Goal: Transaction & Acquisition: Obtain resource

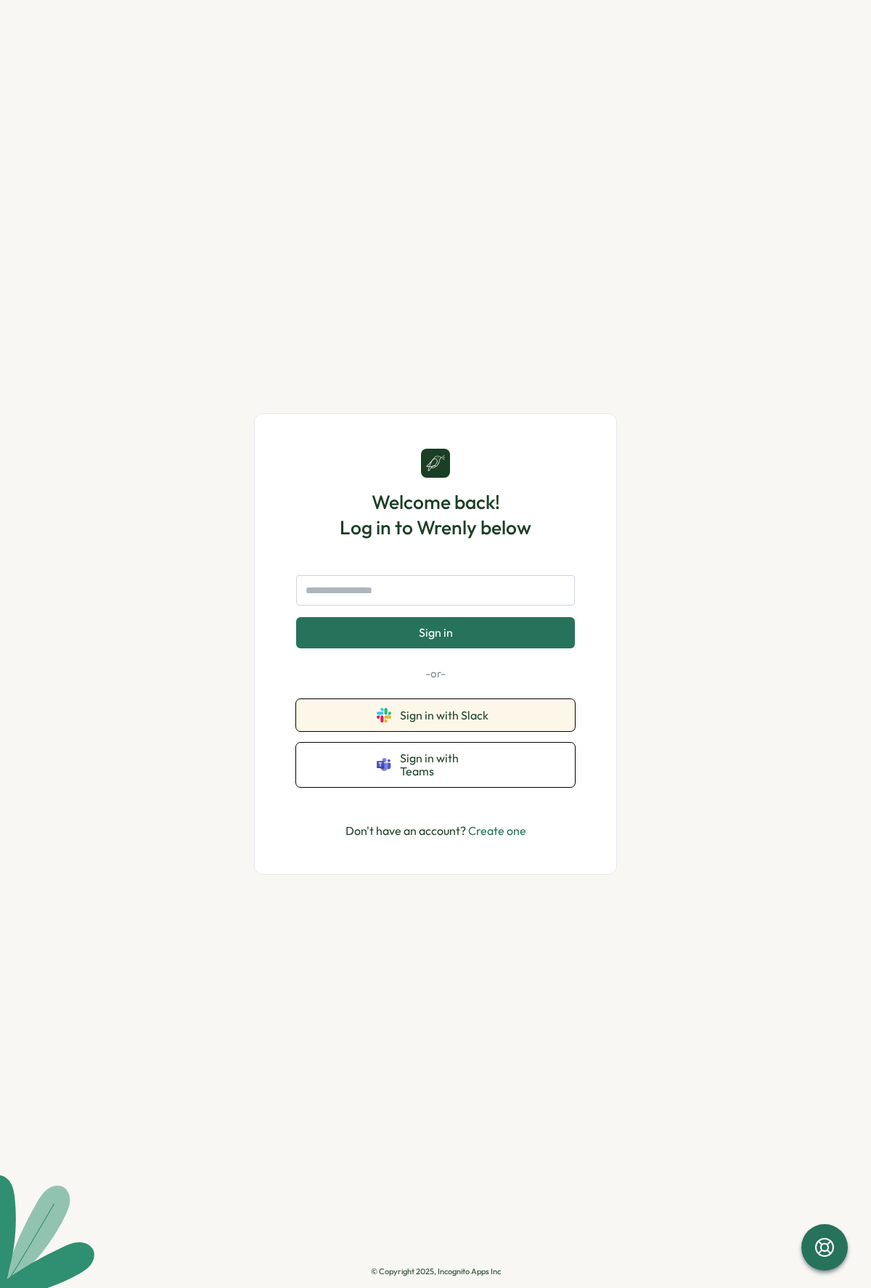
click at [471, 715] on span "Sign in with Slack" at bounding box center [447, 715] width 94 height 13
click at [457, 613] on form "Sign in" at bounding box center [435, 611] width 279 height 73
click at [459, 603] on input "text" at bounding box center [435, 590] width 279 height 30
type input "**********"
click at [296, 617] on button "Sign in" at bounding box center [435, 632] width 279 height 30
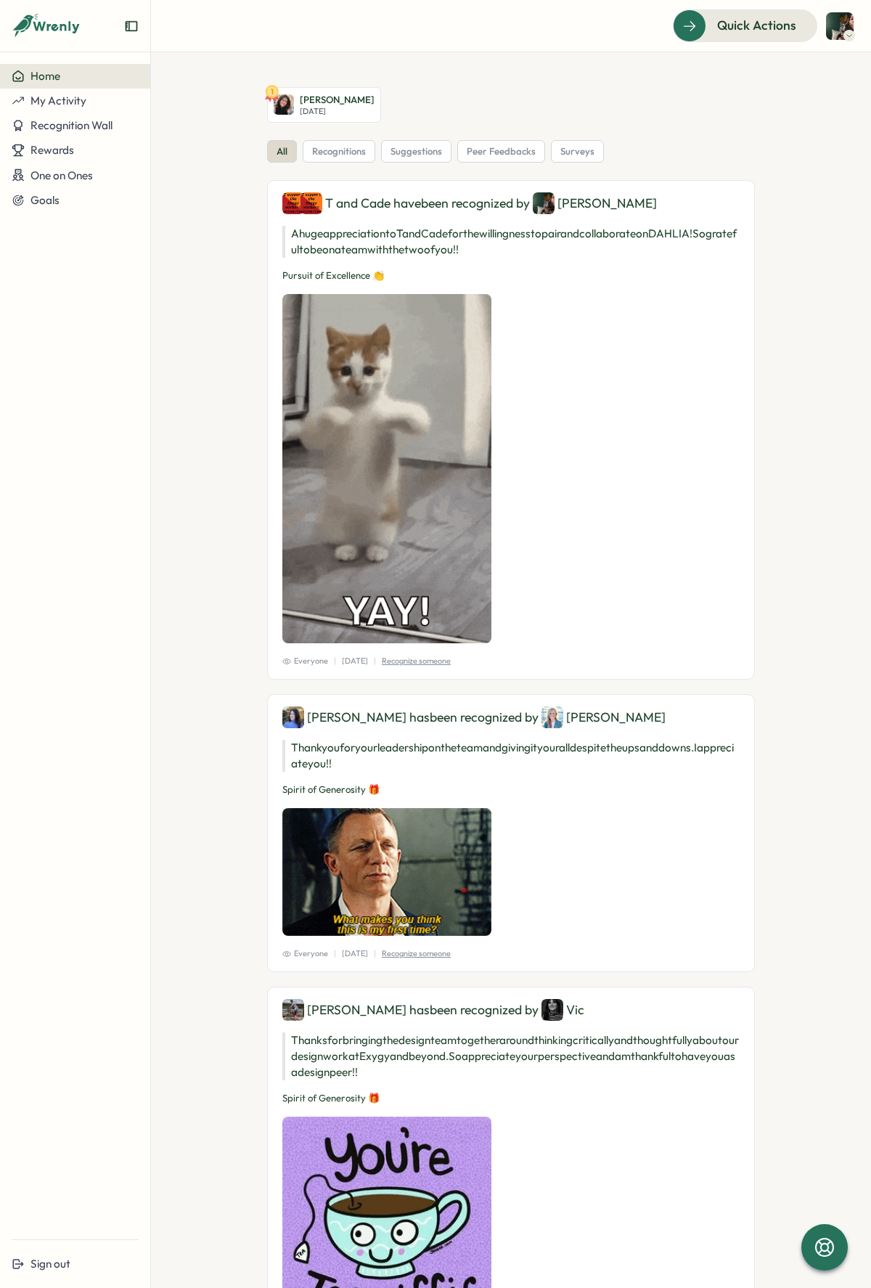
click at [847, 38] on icon at bounding box center [849, 36] width 7 height 12
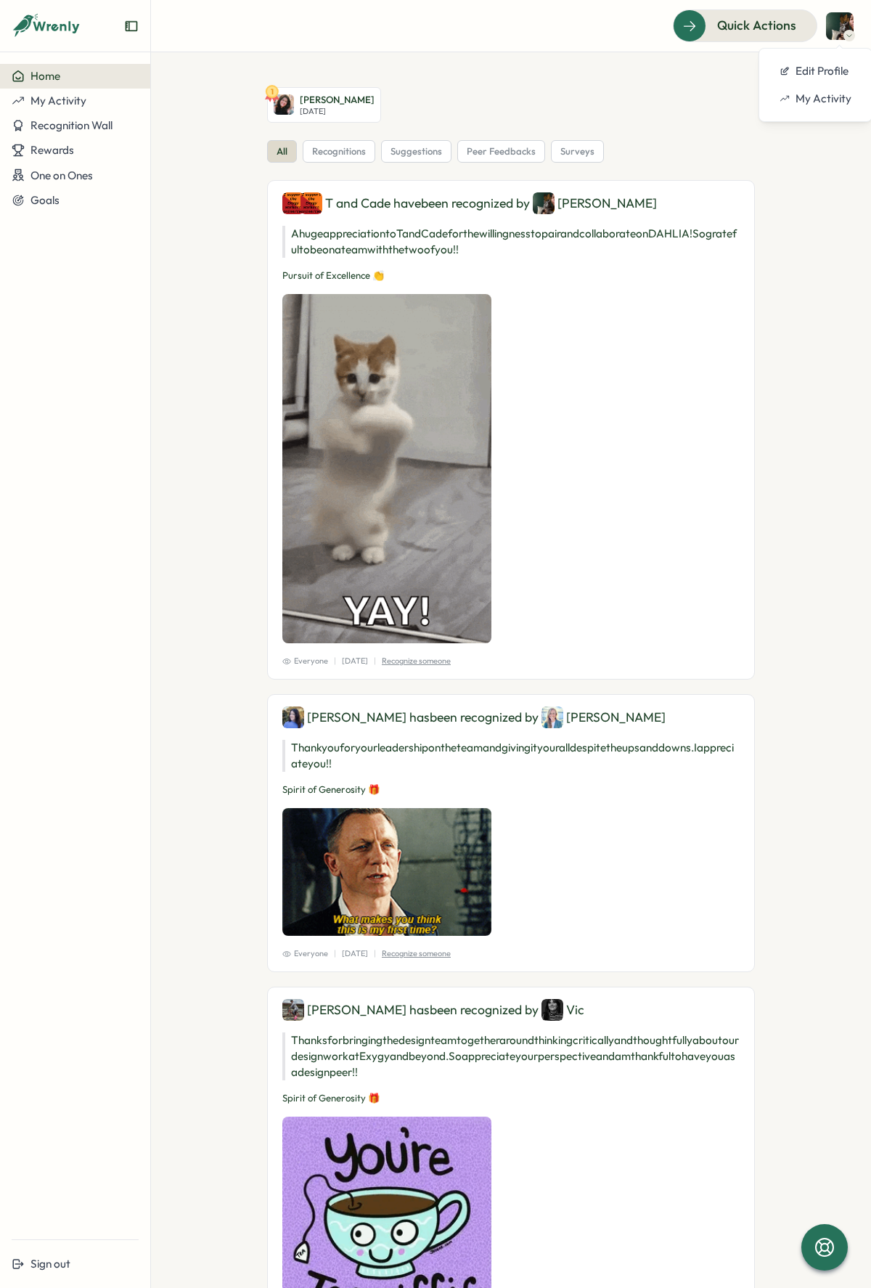
click at [163, 112] on section "1 Emily Rowe Tue, Sep 09 all recognitions suggestions peer feedbacks surveys T …" at bounding box center [511, 670] width 720 height 1236
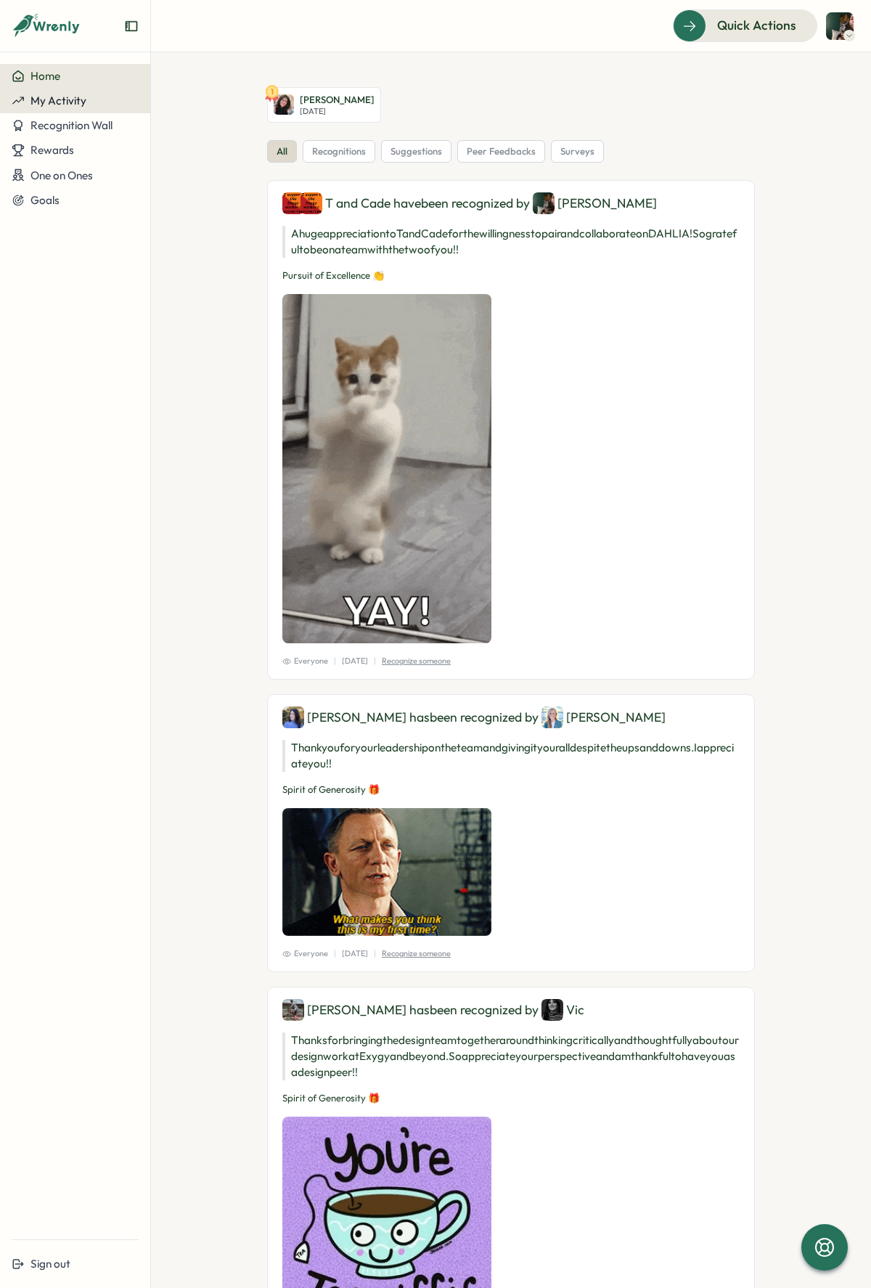
click at [89, 98] on div "My Activity" at bounding box center [75, 100] width 127 height 13
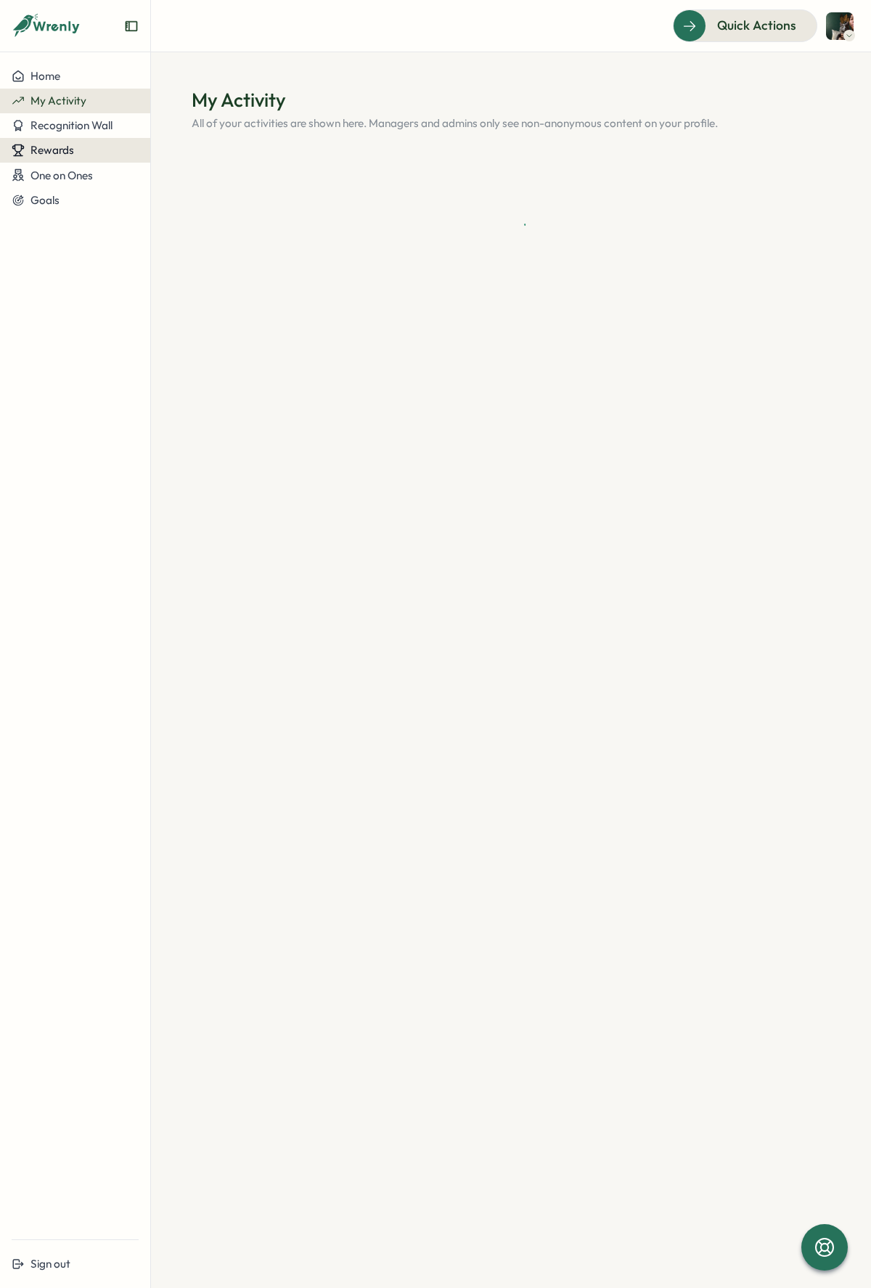
click at [82, 145] on div "Rewards" at bounding box center [75, 150] width 127 height 13
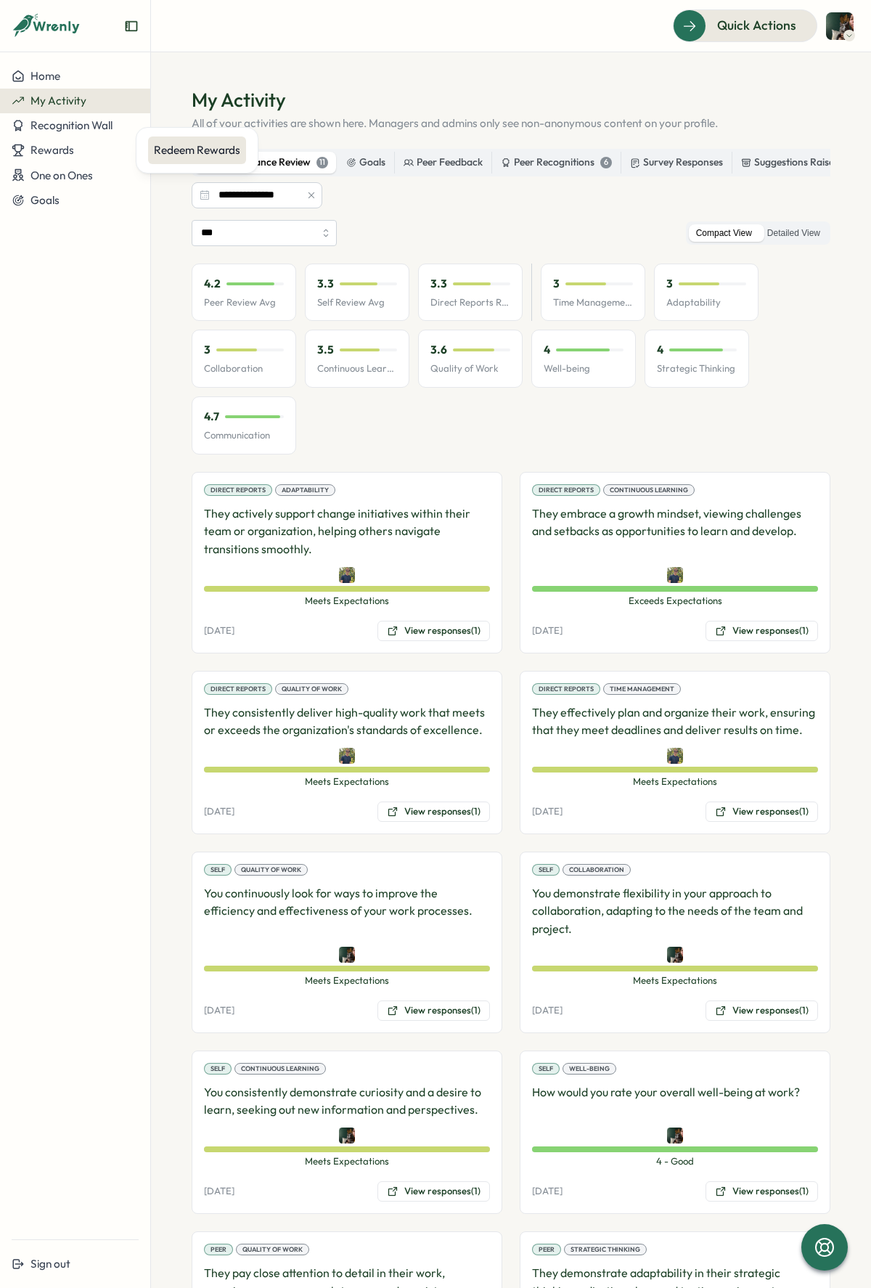
click at [171, 148] on div "Redeem Rewards" at bounding box center [197, 150] width 86 height 16
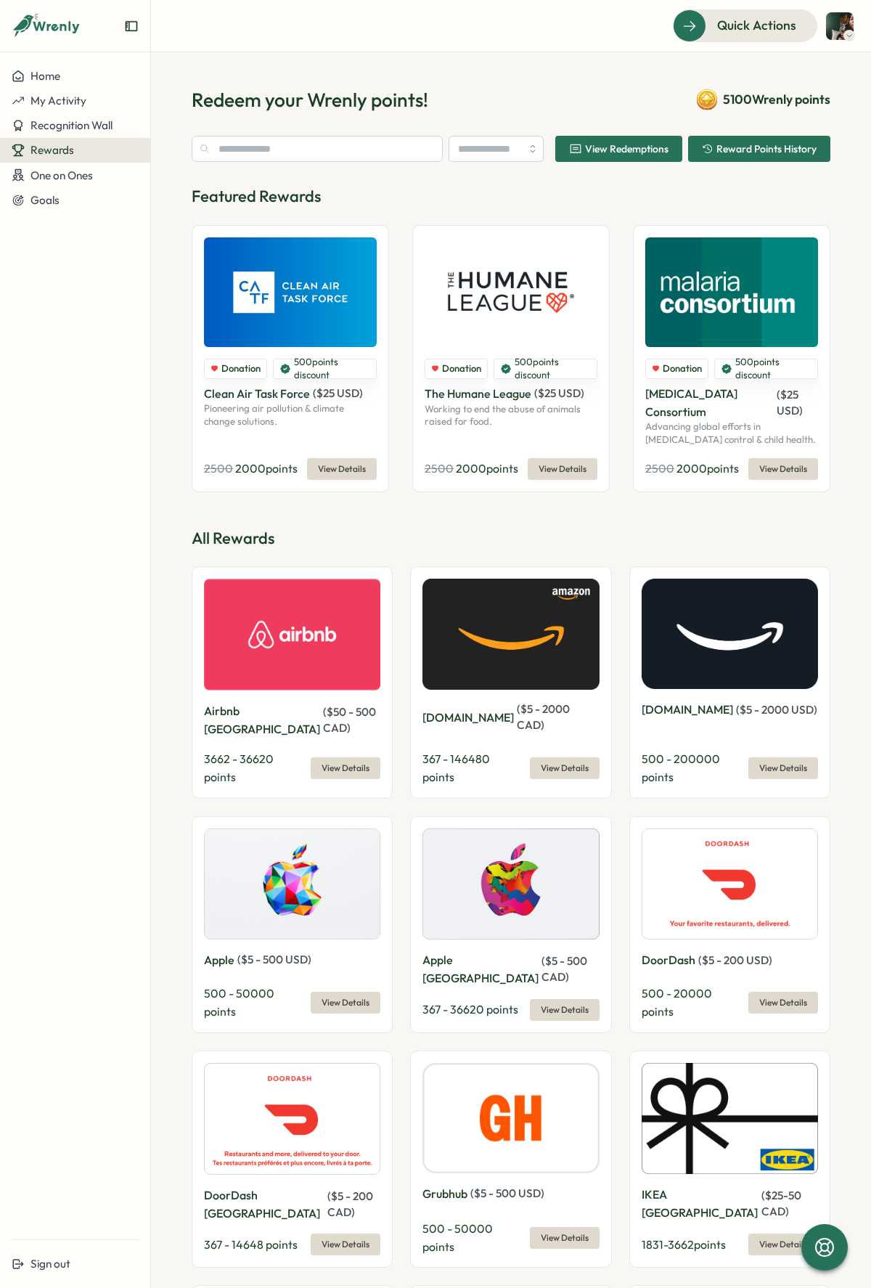
click at [776, 758] on span "View Details" at bounding box center [784, 768] width 48 height 20
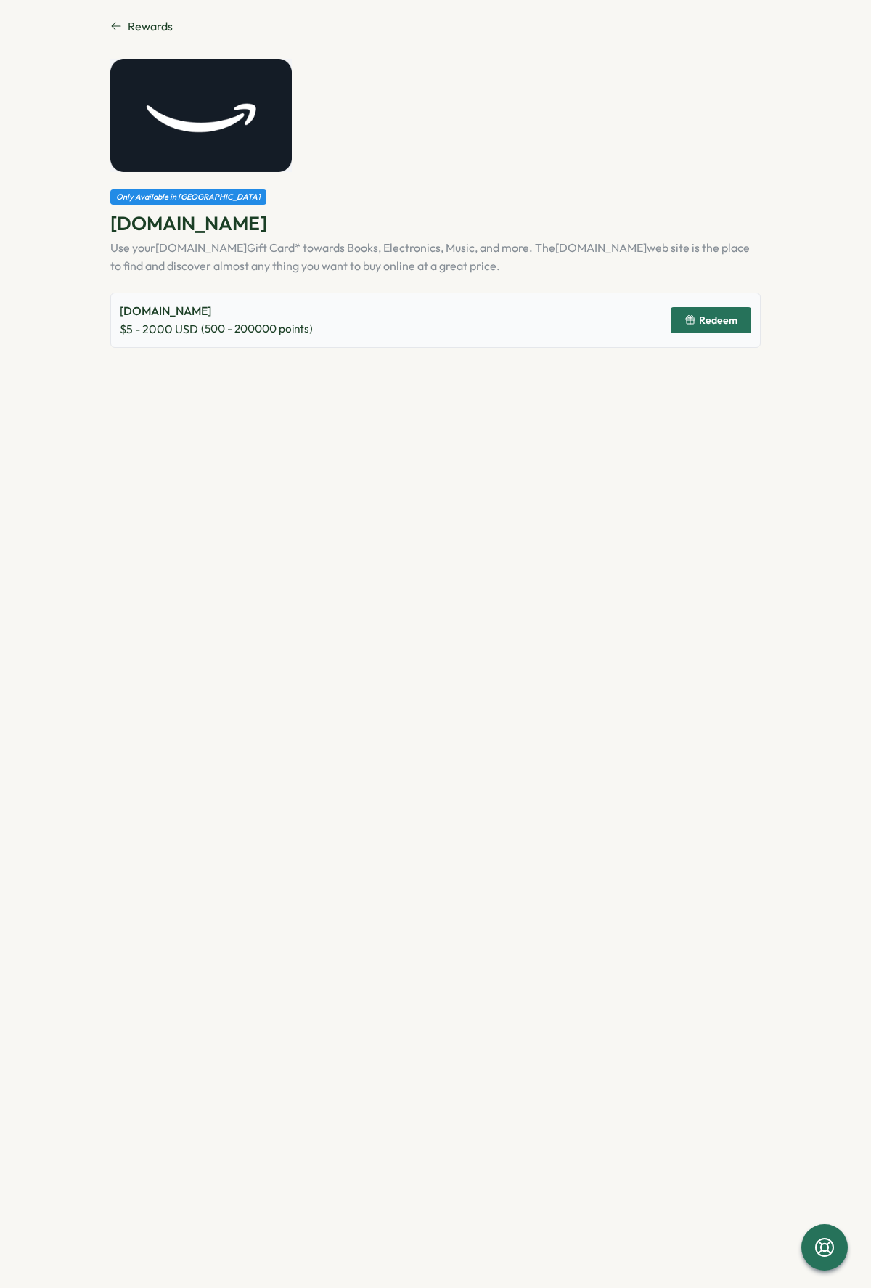
click at [725, 320] on span "Redeem" at bounding box center [718, 320] width 38 height 10
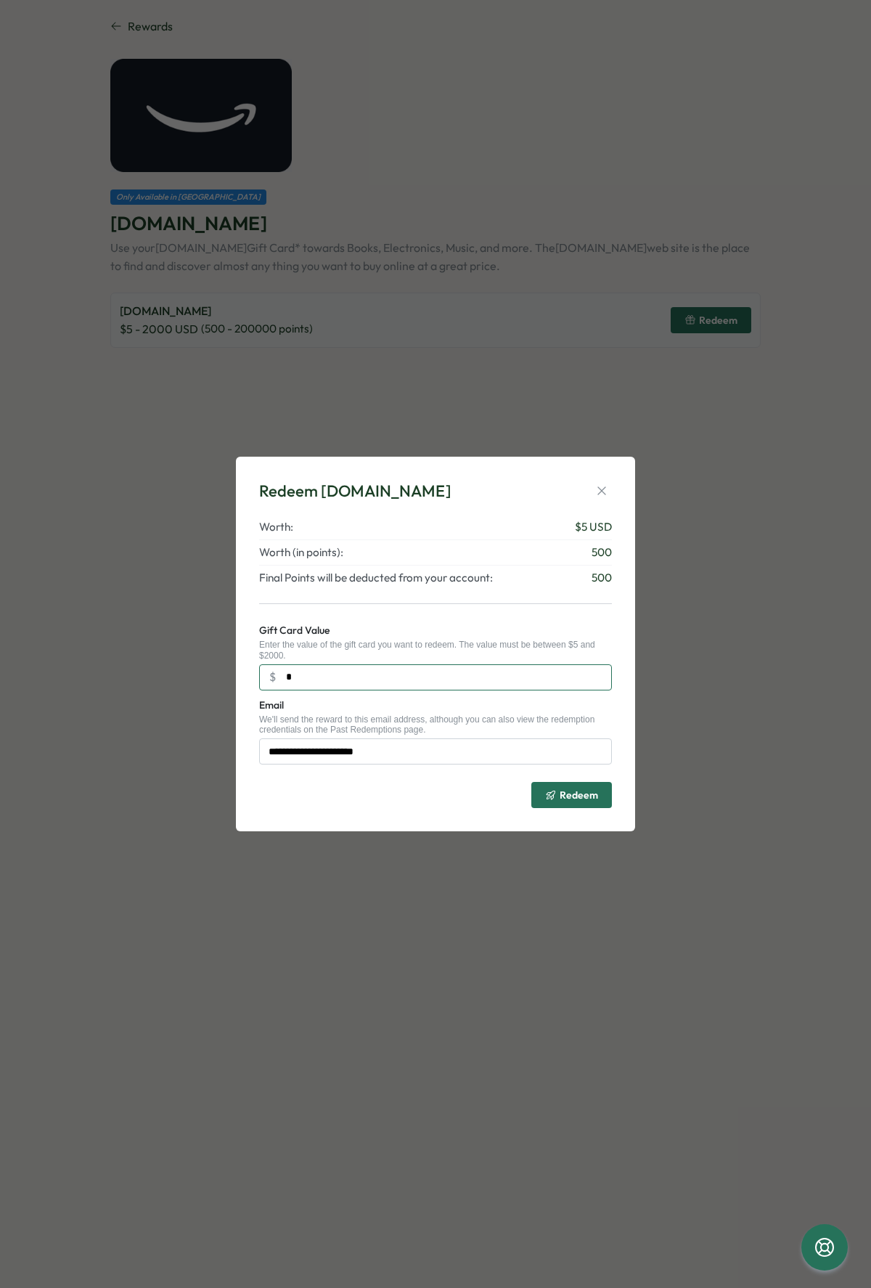
click at [448, 677] on input "*" at bounding box center [435, 677] width 353 height 26
click at [595, 489] on icon "button" at bounding box center [602, 491] width 15 height 15
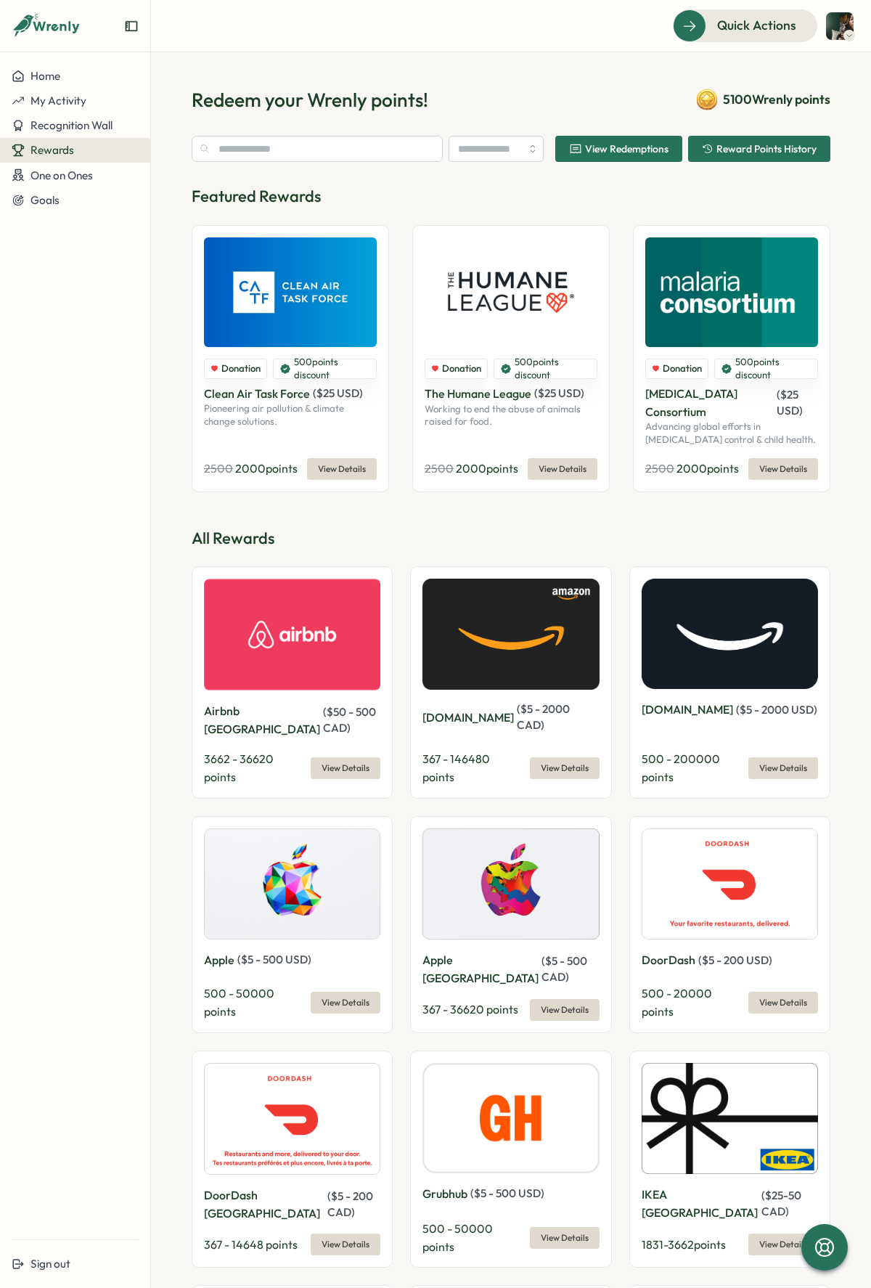
click at [598, 78] on section "Redeem your Wrenly points! 5100 Wrenly points View Redemptions Reward Points Hi…" at bounding box center [511, 670] width 720 height 1236
click at [746, 750] on div "500 - 200000 points View Details" at bounding box center [730, 768] width 176 height 36
click at [791, 758] on span "View Details" at bounding box center [784, 768] width 48 height 20
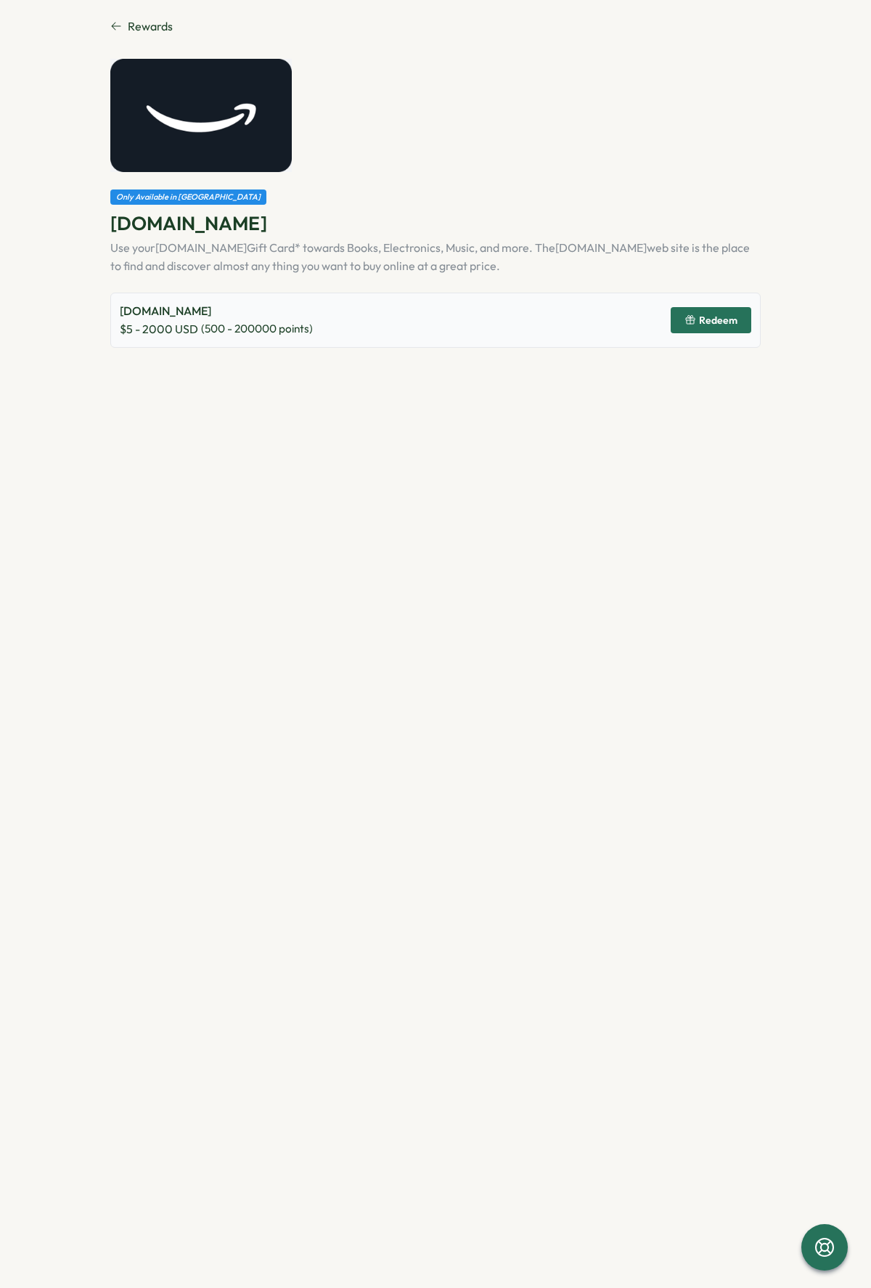
click at [715, 313] on span "Redeem" at bounding box center [711, 320] width 53 height 25
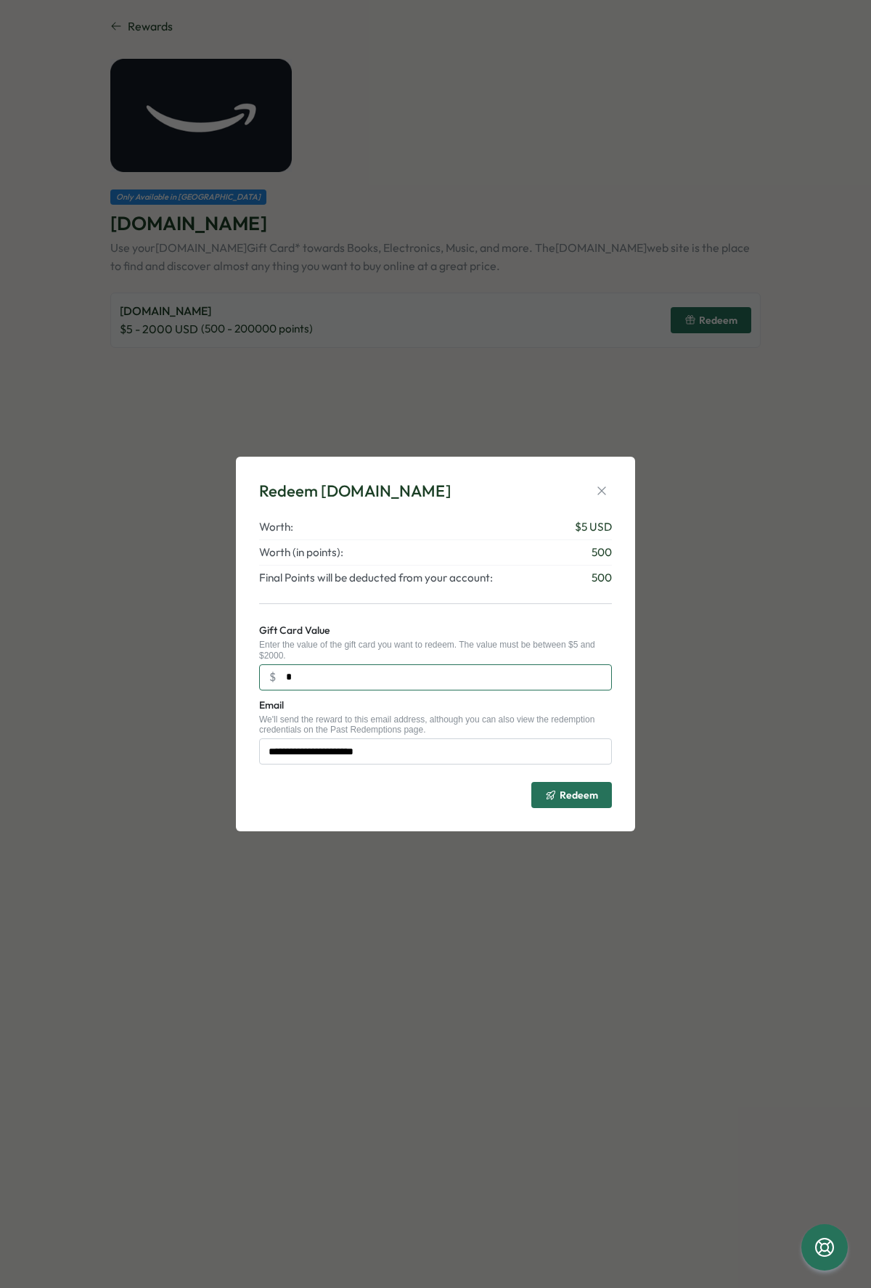
drag, startPoint x: 352, startPoint y: 681, endPoint x: 343, endPoint y: 683, distance: 9.0
click at [343, 683] on input "*" at bounding box center [435, 677] width 353 height 26
type input "**"
click at [433, 636] on div "Gift Card Value Enter the value of the gift card you want to redeem. The value …" at bounding box center [435, 656] width 353 height 69
click at [484, 738] on div "**********" at bounding box center [435, 730] width 353 height 69
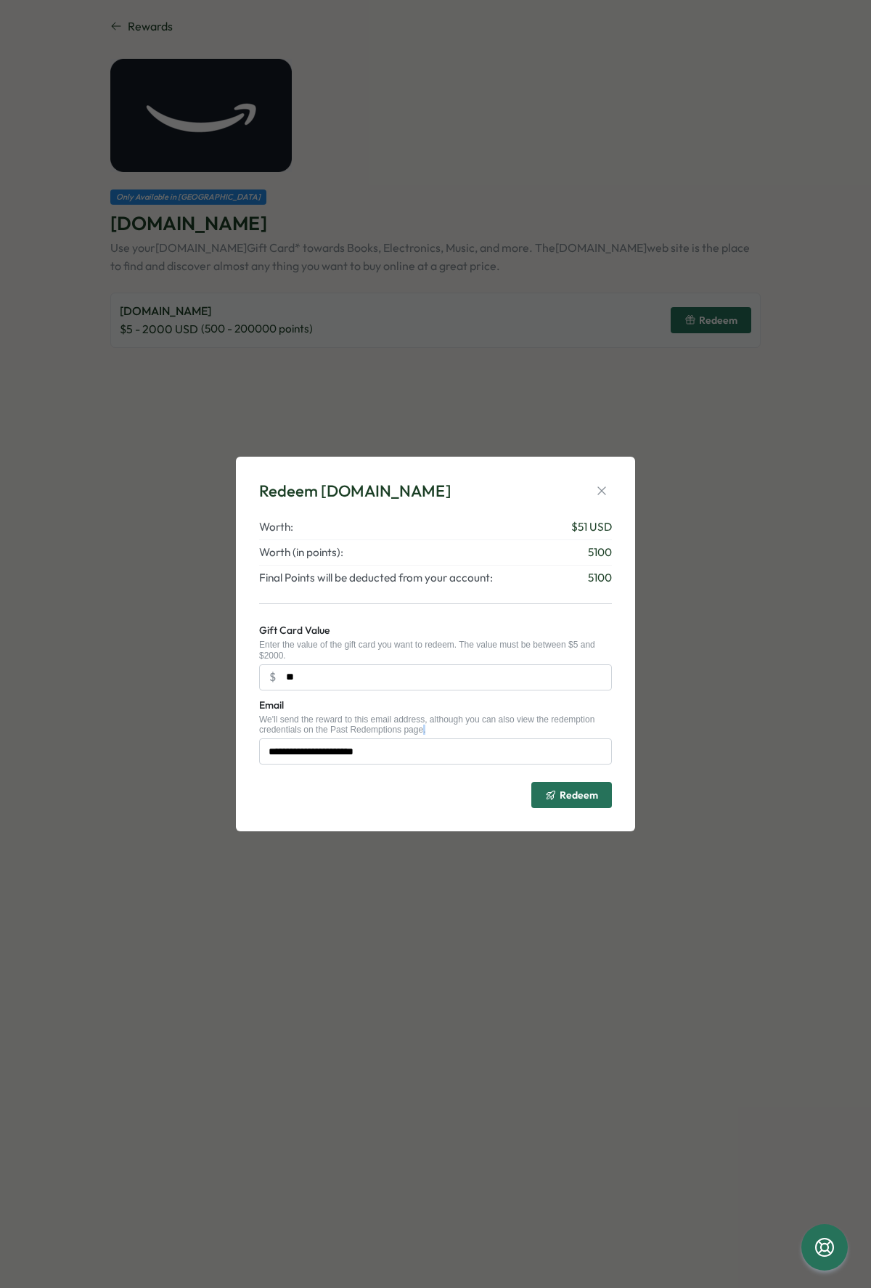
click at [484, 738] on div "**********" at bounding box center [435, 730] width 353 height 69
click at [478, 745] on input "**********" at bounding box center [435, 751] width 353 height 26
type input "**********"
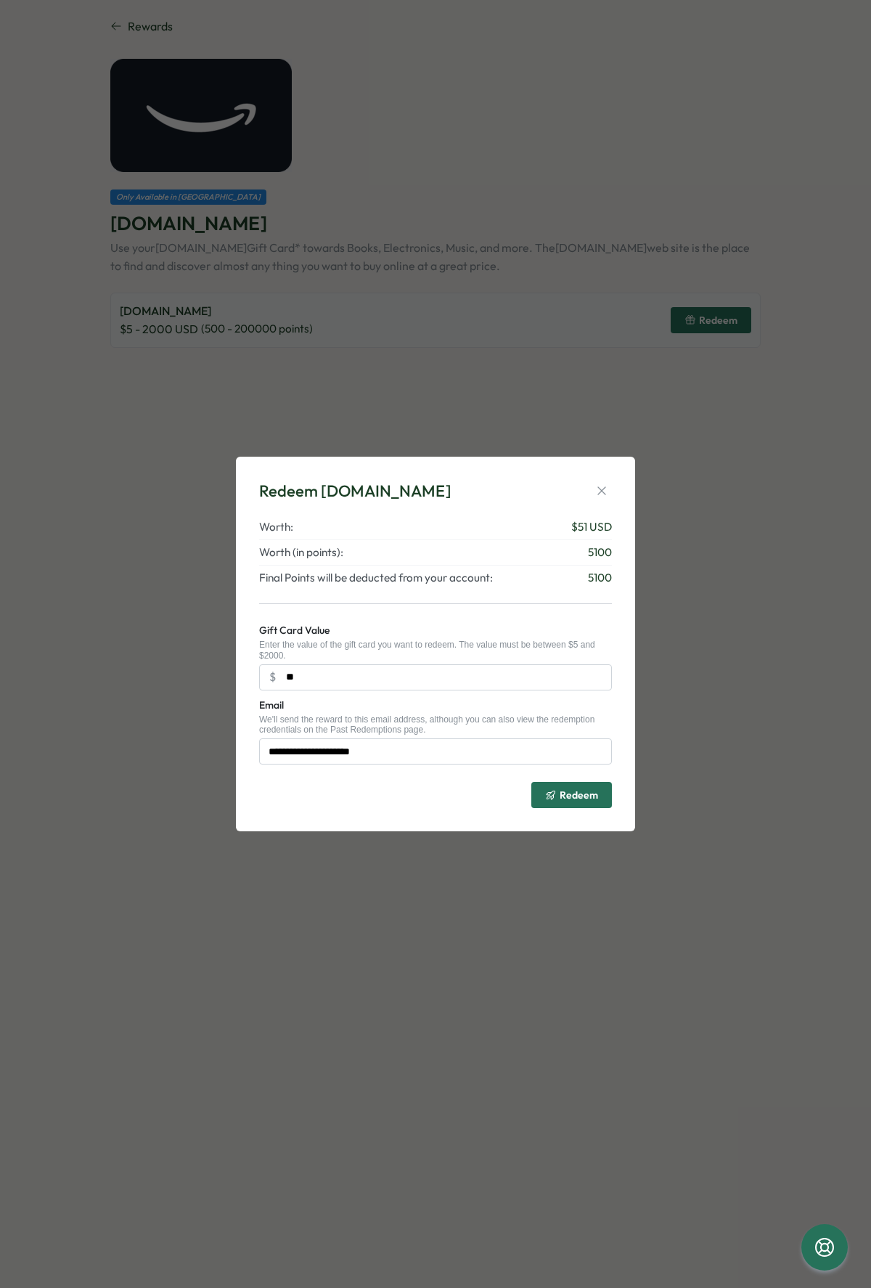
click at [557, 801] on icon "submit" at bounding box center [551, 795] width 12 height 12
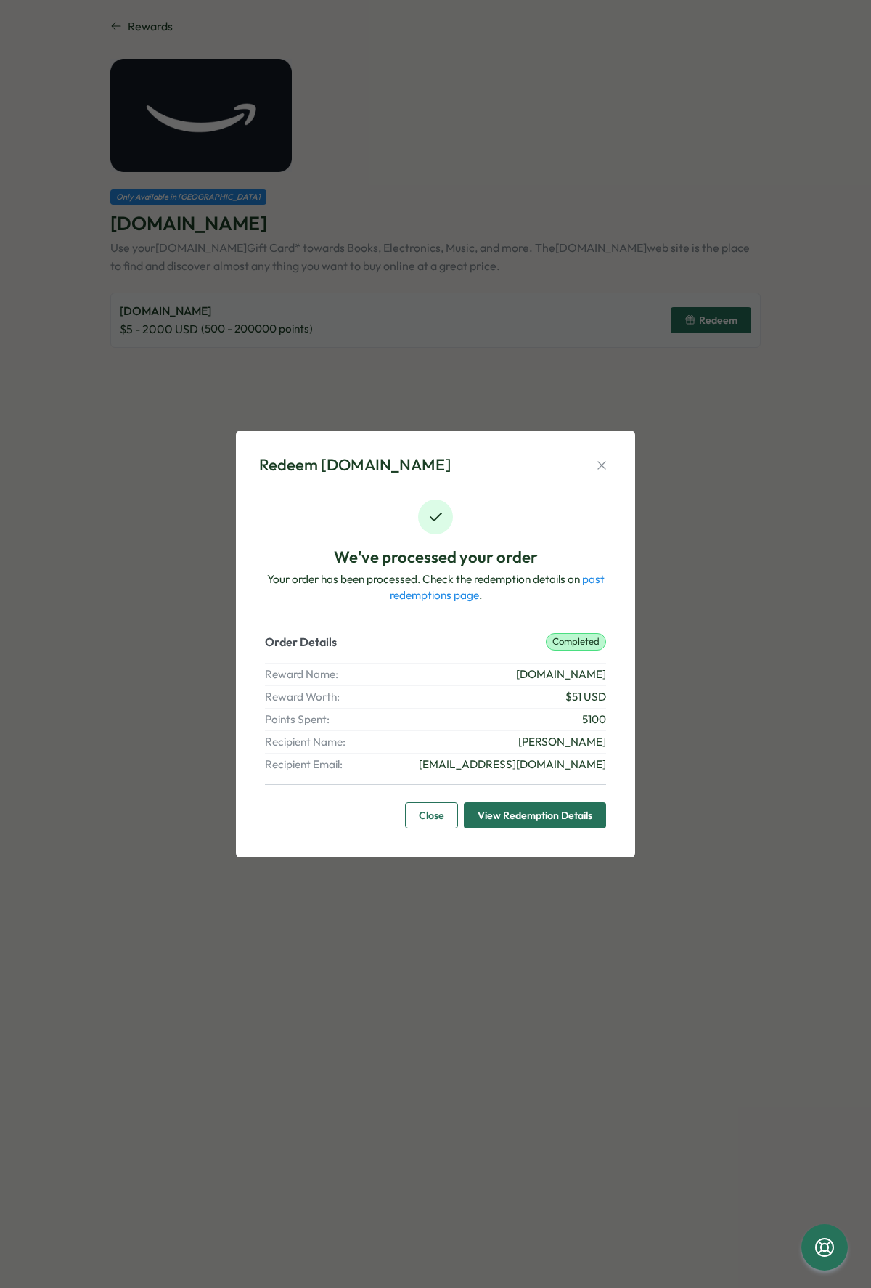
click at [442, 823] on span "Close" at bounding box center [431, 815] width 25 height 25
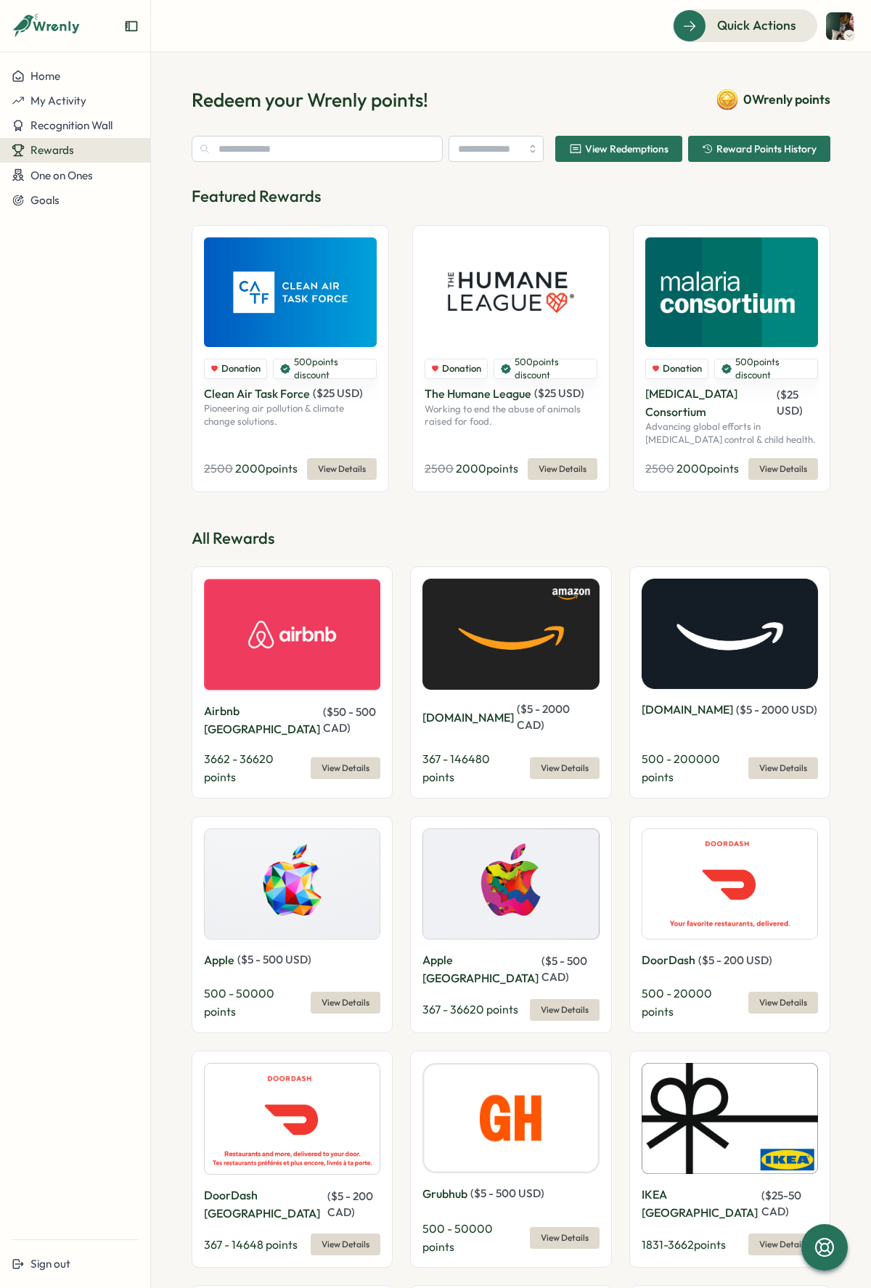
click at [552, 208] on div "Featured Rewards Donation 500 points discount Clean Air Task Force ( $ 25 USD )…" at bounding box center [511, 338] width 639 height 306
click at [64, 31] on icon at bounding box center [47, 26] width 70 height 25
click at [64, 22] on icon at bounding box center [47, 26] width 70 height 25
click at [38, 23] on icon at bounding box center [57, 27] width 48 height 12
